Goal: Transaction & Acquisition: Purchase product/service

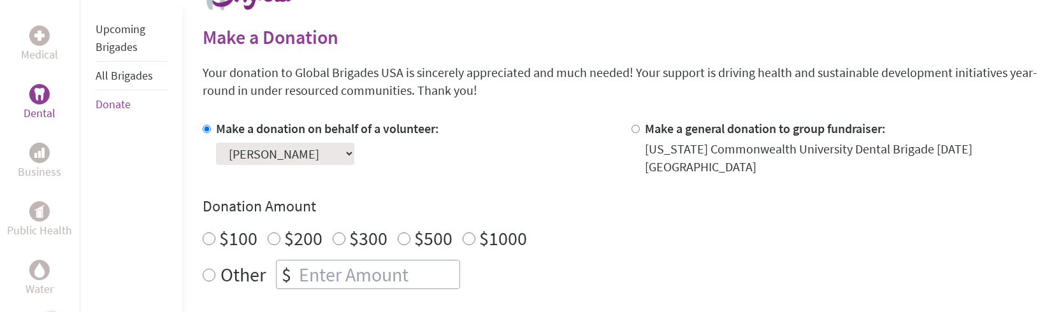
scroll to position [321, 0]
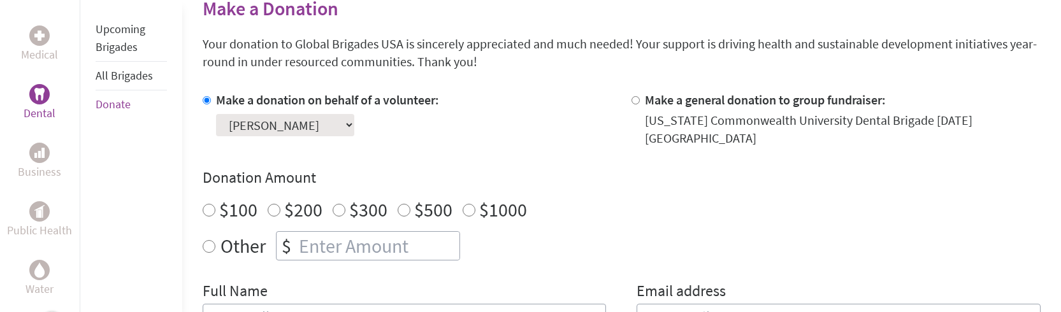
click at [205, 208] on input "$100" at bounding box center [209, 210] width 13 height 13
radio input "true"
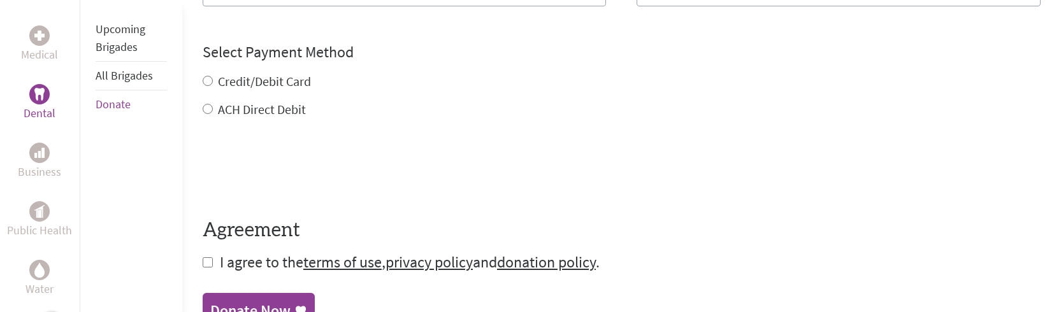
scroll to position [493, 0]
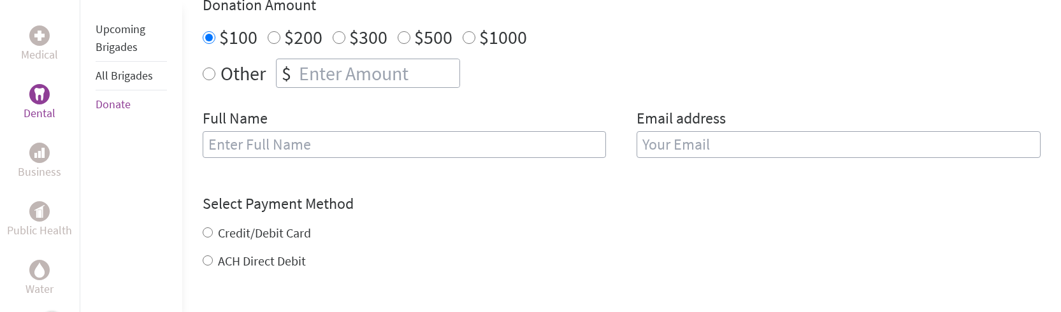
click at [270, 138] on input "text" at bounding box center [405, 144] width 404 height 27
type input "[PERSON_NAME]"
click at [653, 141] on input "email" at bounding box center [839, 144] width 404 height 27
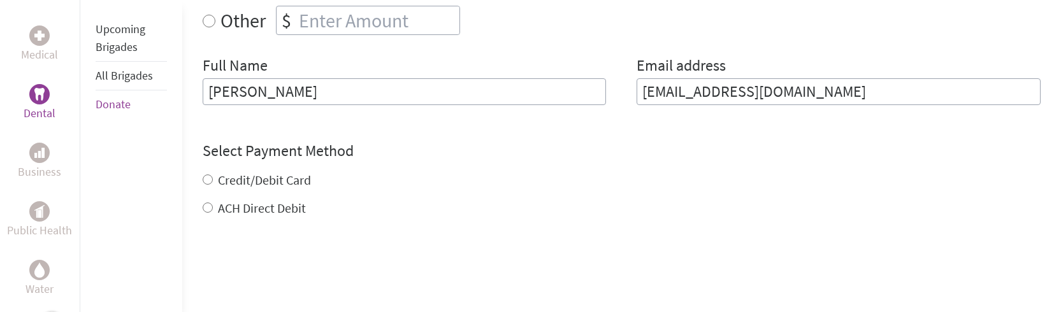
scroll to position [549, 0]
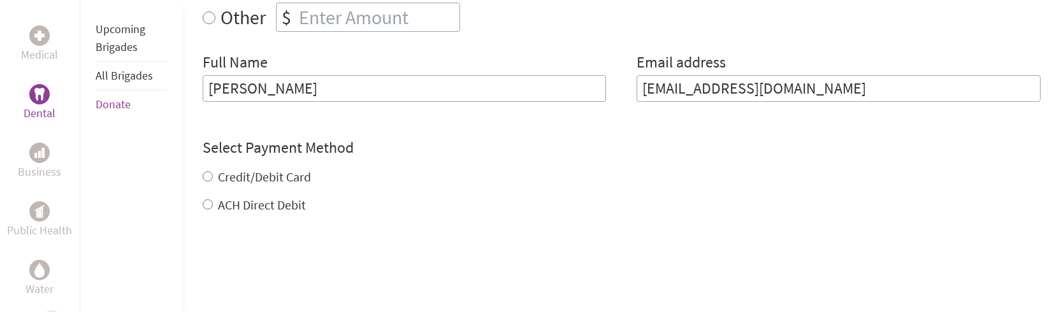
type input "[EMAIL_ADDRESS][DOMAIN_NAME]"
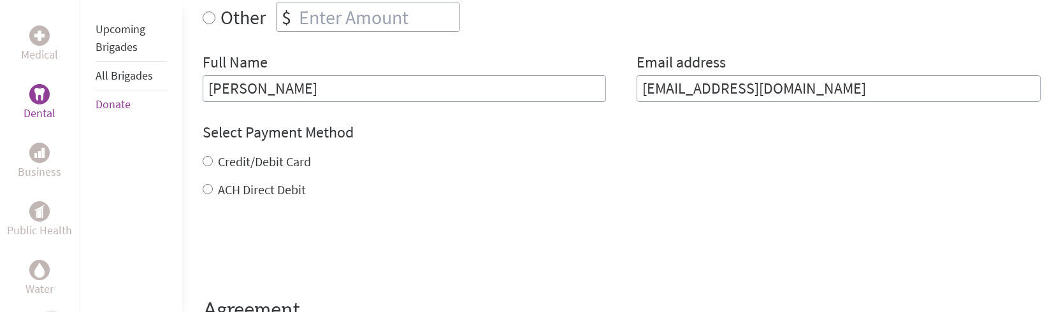
click at [206, 176] on div "Credit/Debit Card ACH Direct Debit" at bounding box center [622, 176] width 838 height 46
click at [206, 161] on input "Credit/Debit Card" at bounding box center [208, 161] width 10 height 10
radio input "true"
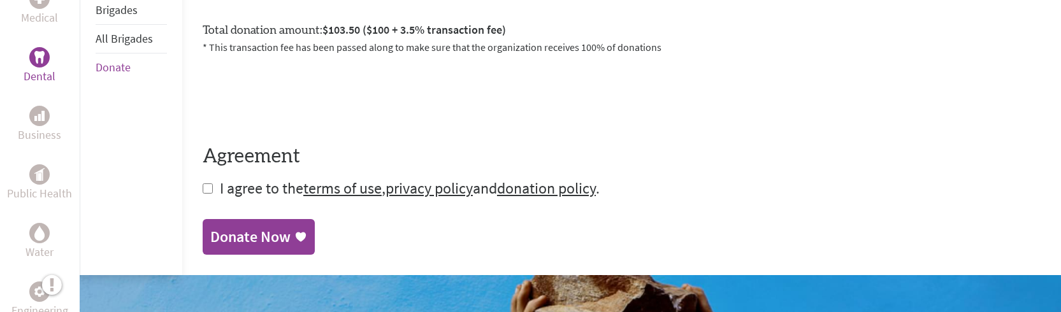
scroll to position [748, 0]
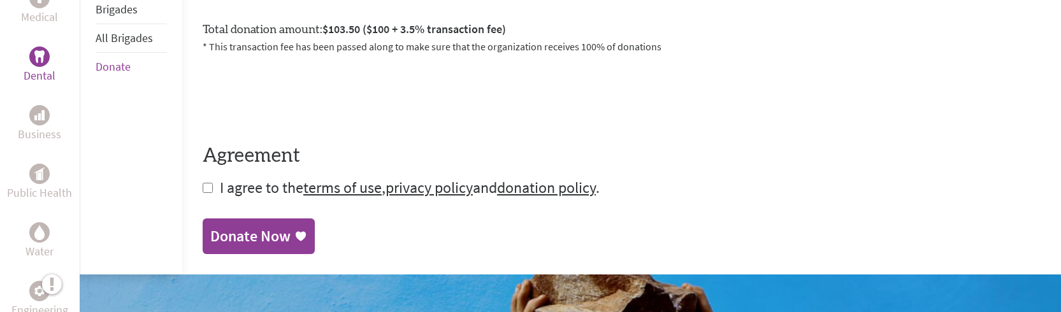
click at [204, 188] on input "checkbox" at bounding box center [208, 188] width 10 height 10
checkbox input "true"
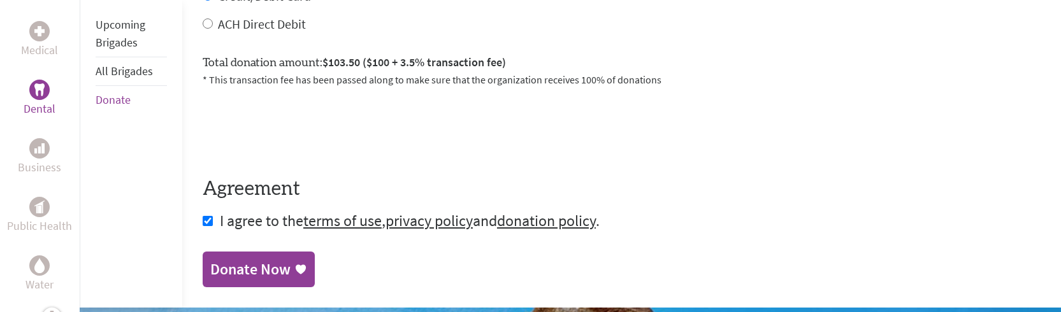
scroll to position [773, 0]
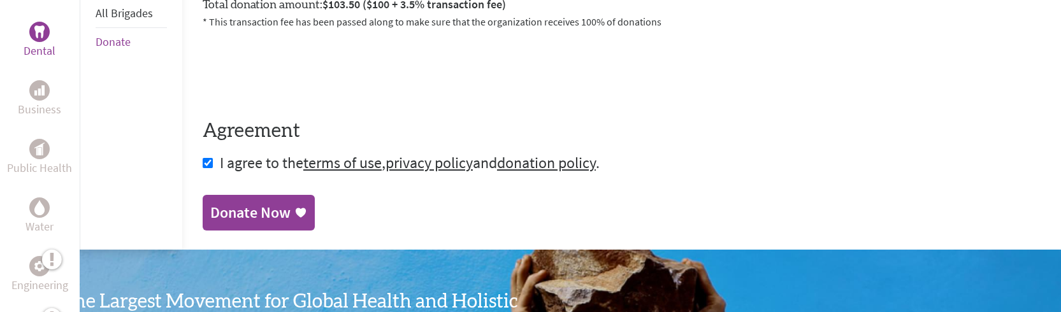
click at [238, 210] on div "Donate Now" at bounding box center [250, 213] width 80 height 20
